Goal: Task Accomplishment & Management: Manage account settings

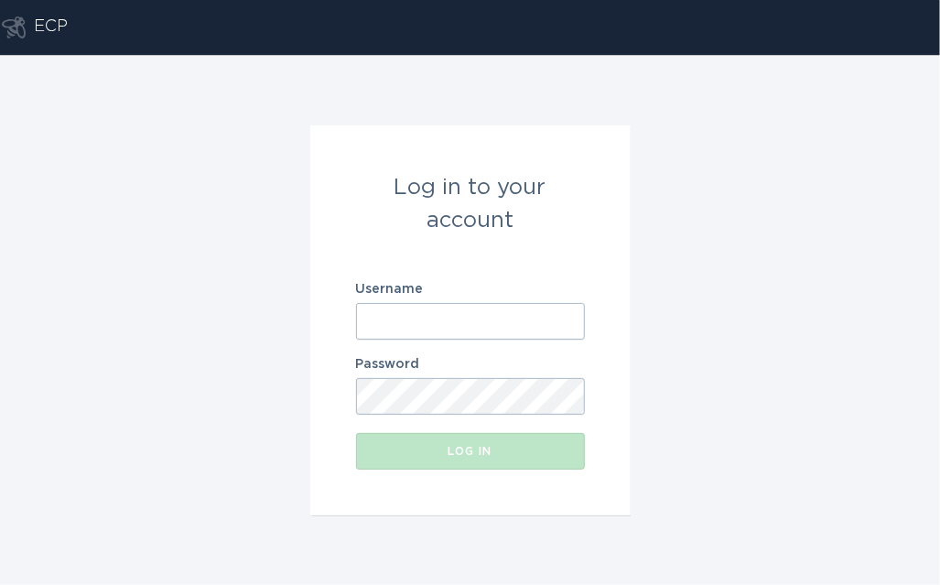
paste input "[EMAIL_ADDRESS][DOMAIN_NAME]"
type input "[EMAIL_ADDRESS][DOMAIN_NAME]"
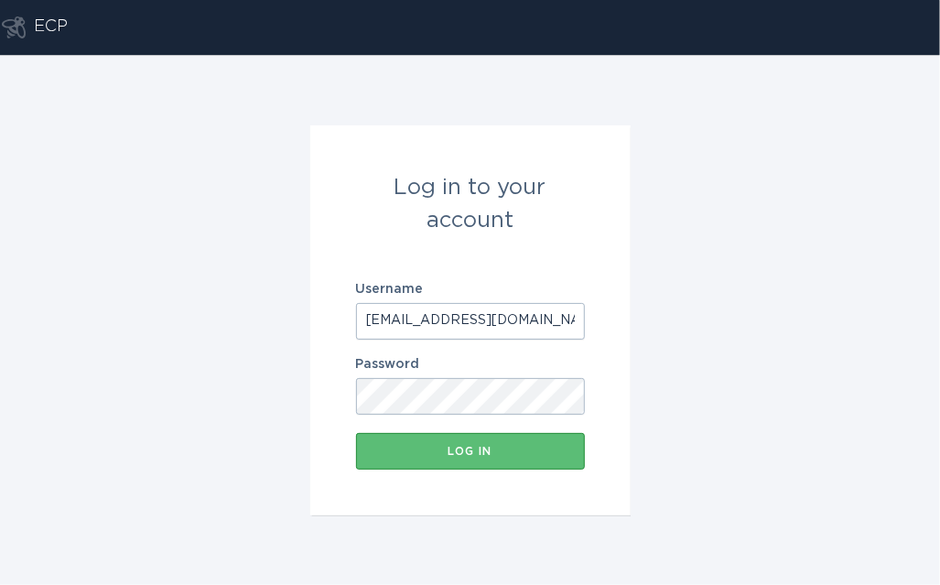
click at [424, 469] on form "Log in to your account Username [EMAIL_ADDRESS][DOMAIN_NAME] Password Log in" at bounding box center [470, 320] width 320 height 390
click at [425, 464] on button "Log in" at bounding box center [470, 451] width 229 height 37
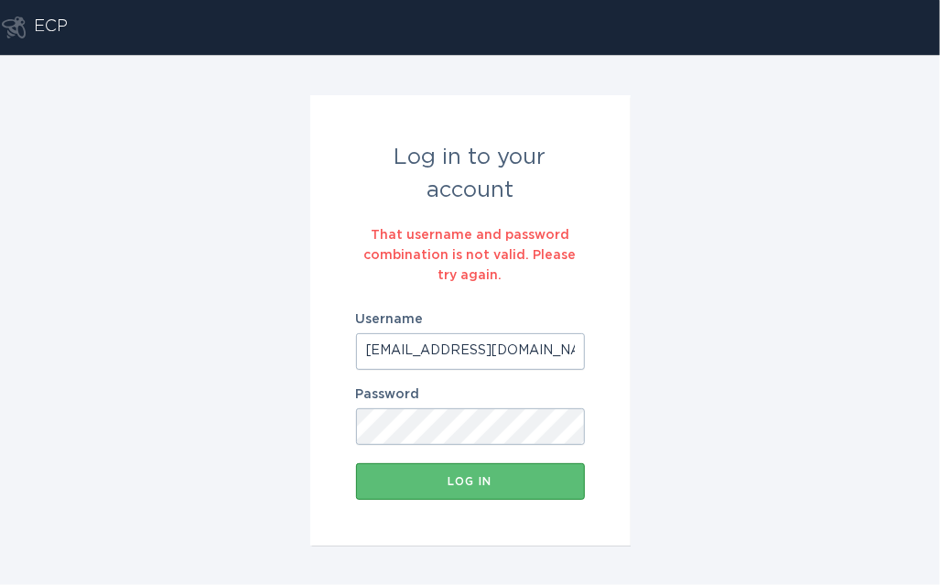
click at [366, 354] on input "[EMAIL_ADDRESS][DOMAIN_NAME]" at bounding box center [470, 351] width 229 height 37
click at [529, 361] on input "[EMAIL_ADDRESS][DOMAIN_NAME]" at bounding box center [470, 351] width 229 height 37
click at [475, 483] on div "Log in" at bounding box center [470, 481] width 210 height 11
click at [581, 285] on div "That username and password combination is not valid. Please try again." at bounding box center [470, 255] width 229 height 60
click at [529, 344] on input "[EMAIL_ADDRESS][DOMAIN_NAME]" at bounding box center [470, 351] width 229 height 37
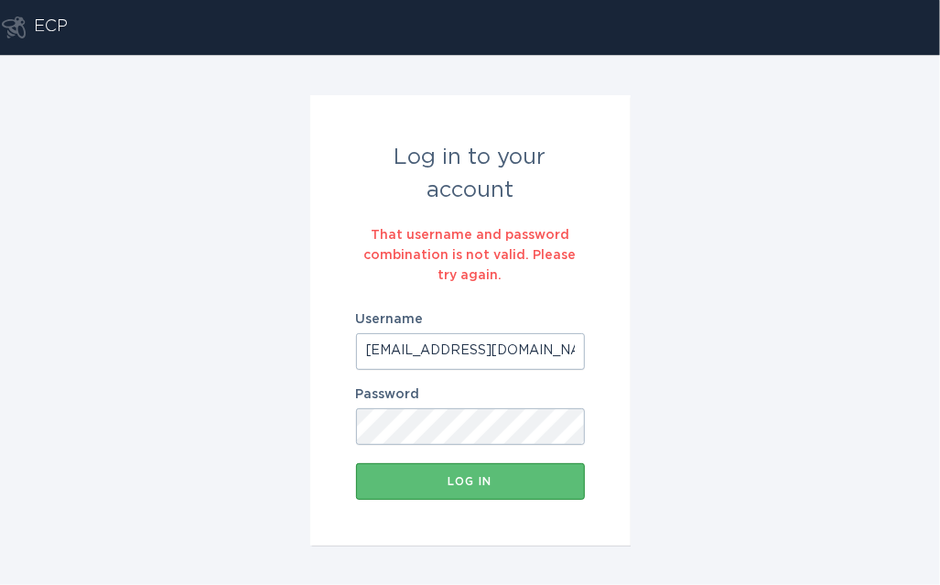
click at [521, 354] on input "[EMAIL_ADDRESS][DOMAIN_NAME]" at bounding box center [470, 351] width 229 height 37
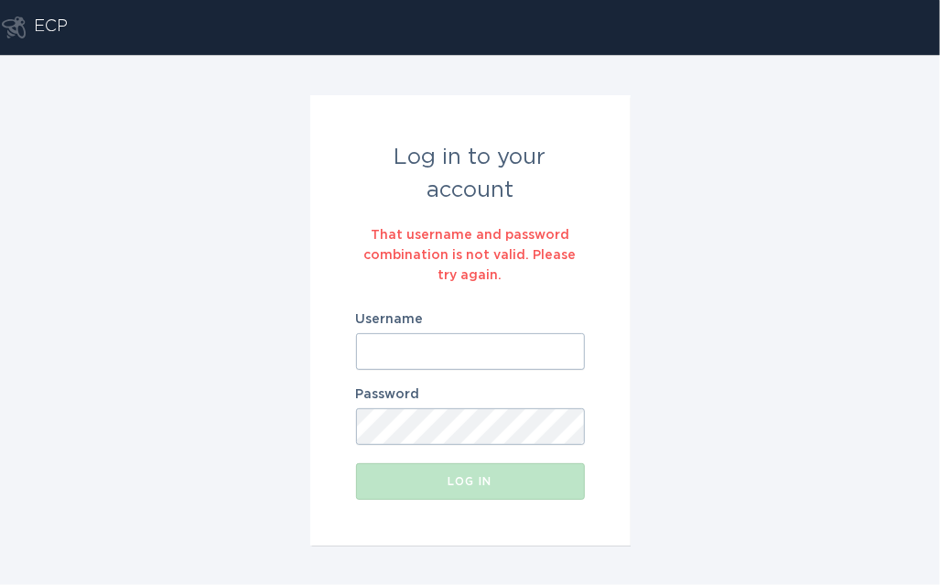
paste input "[EMAIL_ADDRESS][DOMAIN_NAME]"
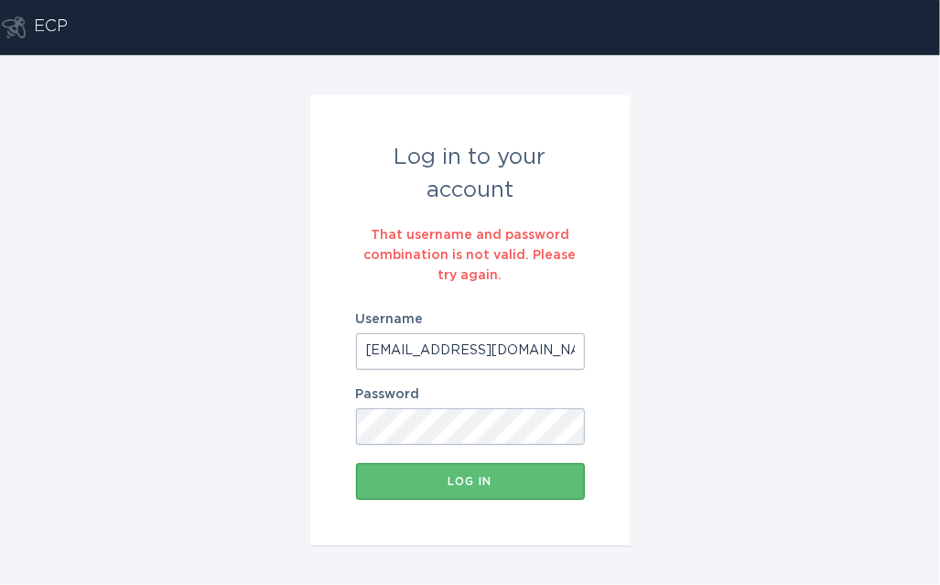
type input "[EMAIL_ADDRESS][DOMAIN_NAME]"
click at [411, 497] on button "Log in" at bounding box center [470, 481] width 229 height 37
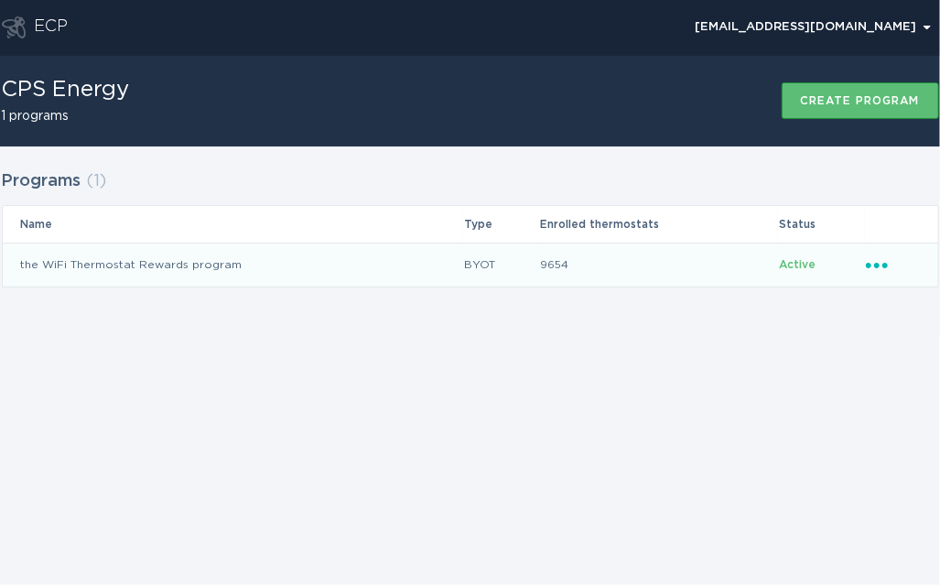
click at [883, 268] on icon "Ellipsis" at bounding box center [878, 262] width 26 height 16
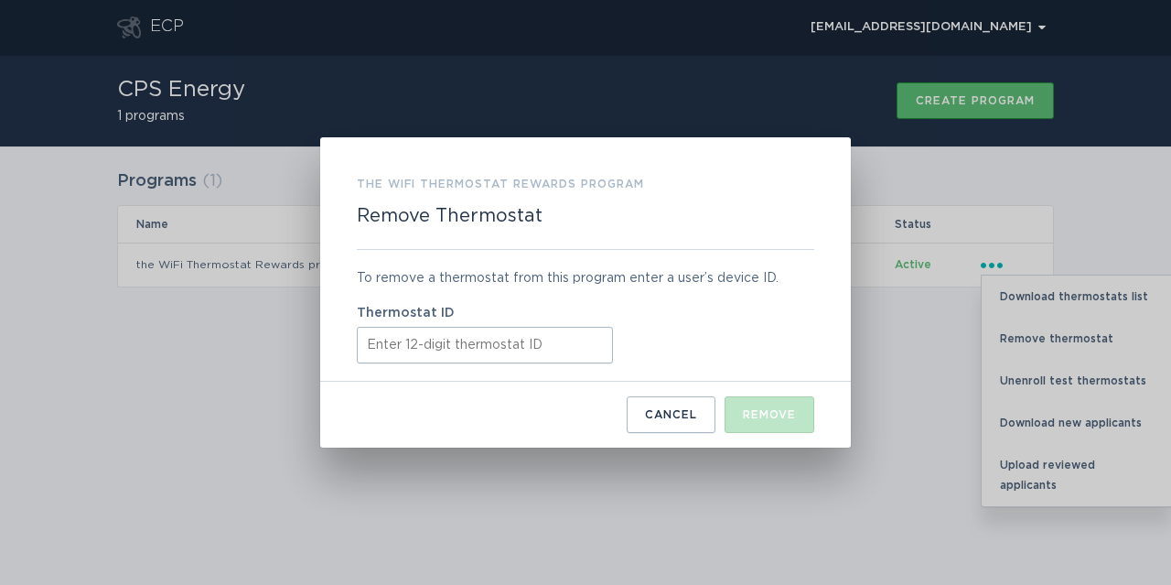
click at [455, 351] on input "Thermostat ID" at bounding box center [485, 345] width 256 height 37
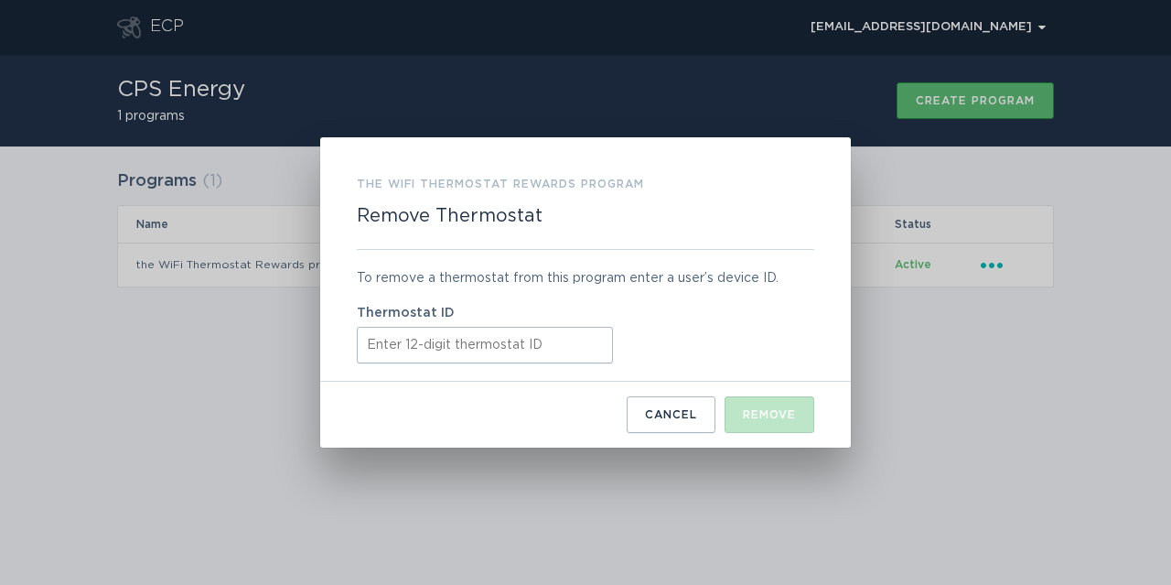
click at [455, 344] on input "Thermostat ID" at bounding box center [485, 345] width 256 height 37
paste input "416481221061"
type input "416481221061"
click at [763, 405] on button "Remove" at bounding box center [770, 414] width 90 height 37
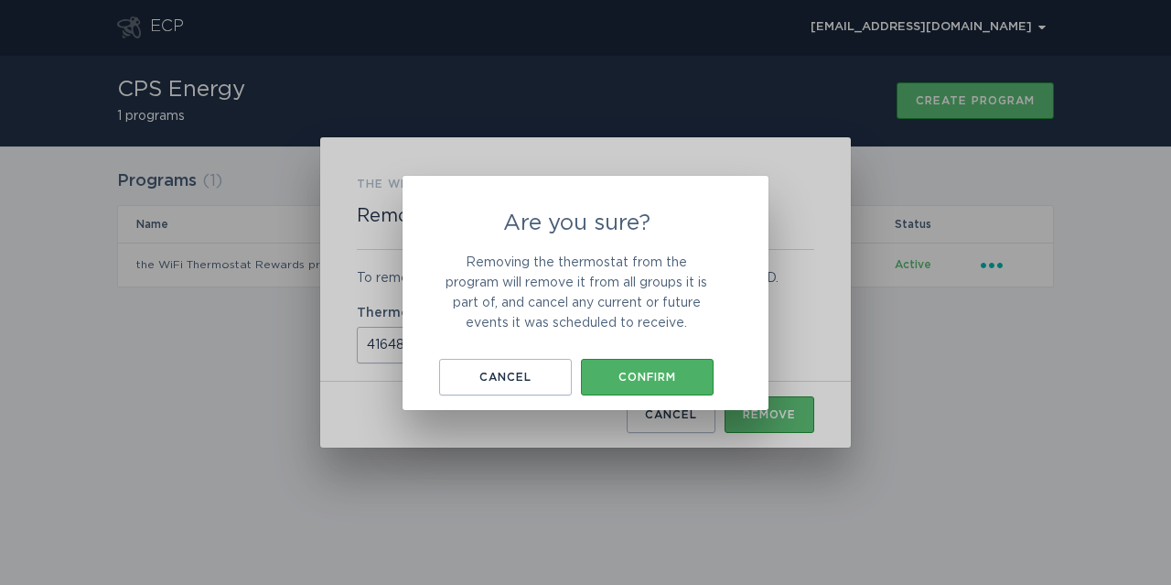
click at [682, 372] on div "Confirm" at bounding box center [647, 376] width 114 height 11
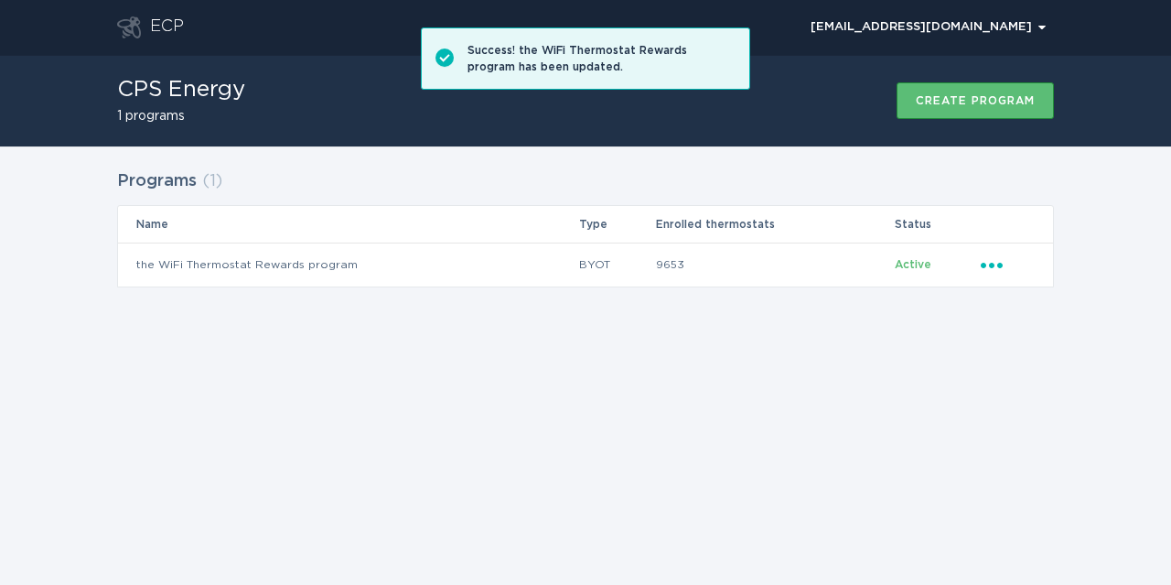
click at [812, 79] on div "CPS Energy 1 programs Create program" at bounding box center [585, 100] width 937 height 91
